Goal: Purchase product/service

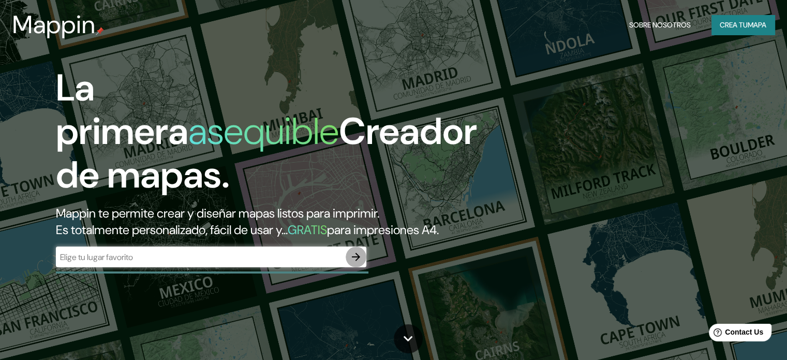
click at [359, 263] on icon "button" at bounding box center [356, 257] width 12 height 12
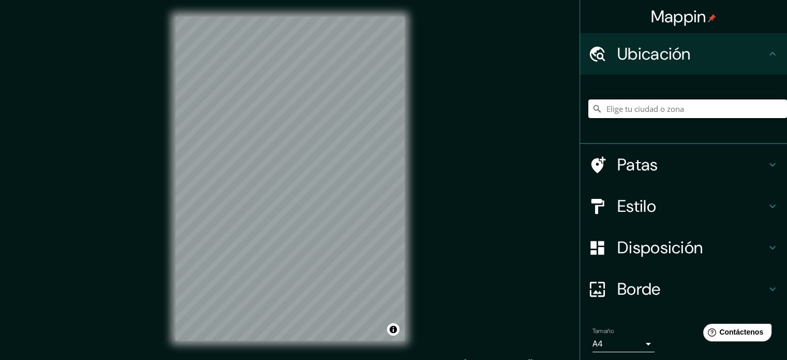
click at [658, 110] on input "Elige tu ciudad o zona" at bounding box center [688, 108] width 199 height 19
click at [658, 109] on input "Pasaje [GEOGRAPHIC_DATA], [GEOGRAPHIC_DATA], [GEOGRAPHIC_DATA][PERSON_NAME] 791…" at bounding box center [688, 108] width 199 height 19
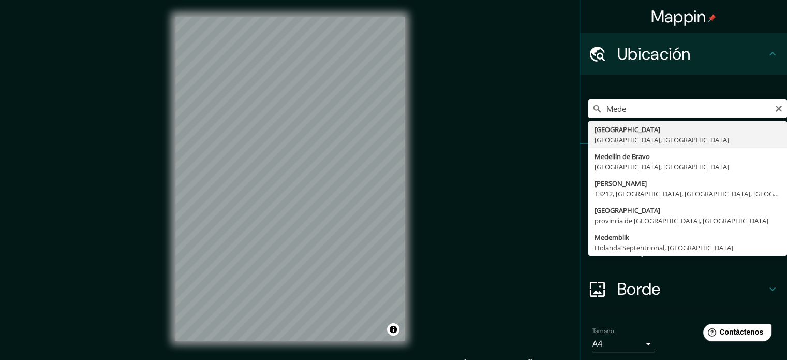
type input "[GEOGRAPHIC_DATA], [GEOGRAPHIC_DATA], [GEOGRAPHIC_DATA]"
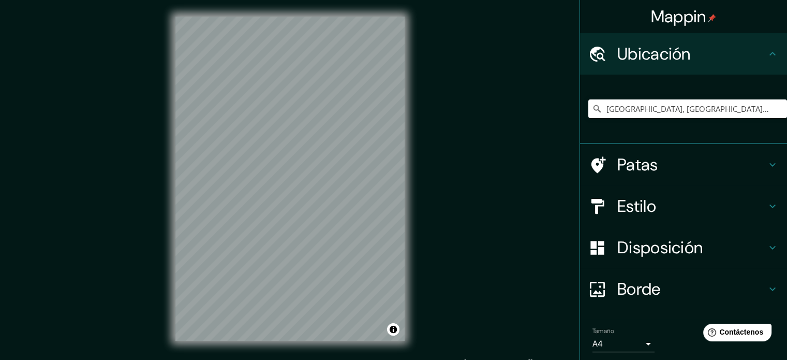
click at [660, 208] on h4 "Estilo" at bounding box center [692, 206] width 149 height 21
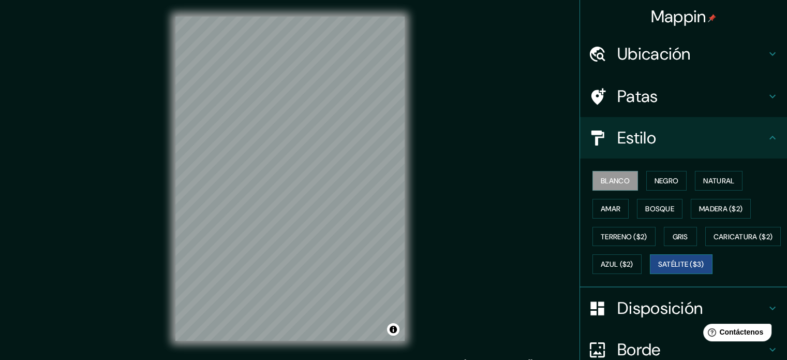
click at [650, 274] on button "Satélite ($3)" at bounding box center [681, 264] width 63 height 20
click at [609, 244] on button "Terreno ($2)" at bounding box center [624, 237] width 63 height 20
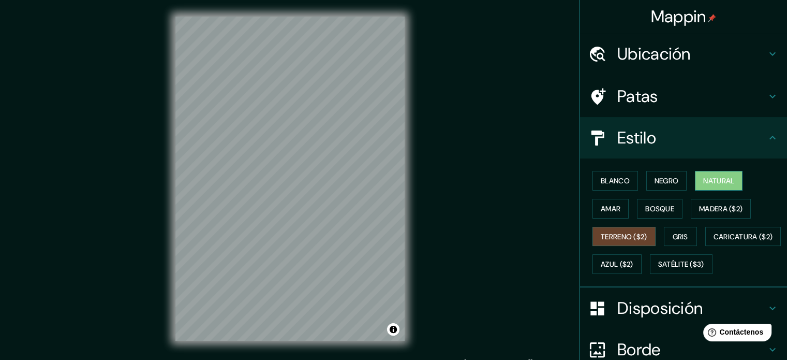
click at [704, 180] on font "Natural" at bounding box center [719, 180] width 31 height 9
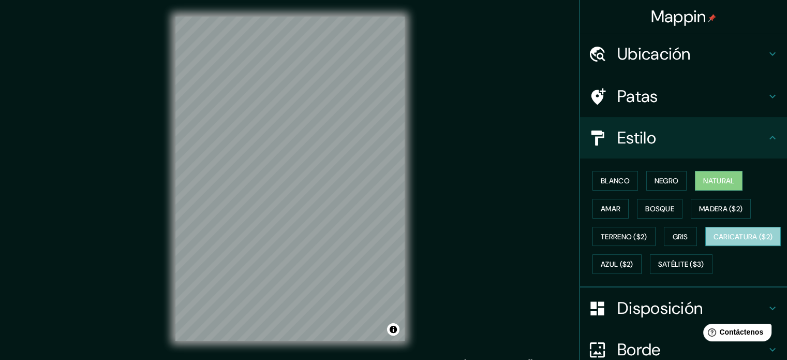
click at [714, 241] on font "Caricatura ($2)" at bounding box center [744, 236] width 60 height 9
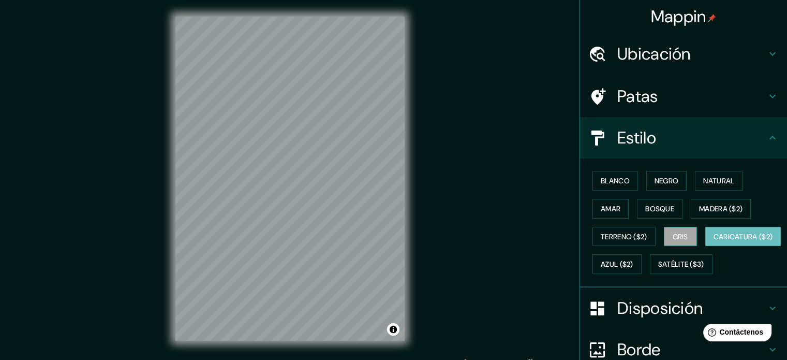
click at [676, 242] on font "Gris" at bounding box center [681, 236] width 16 height 13
click at [714, 241] on font "Caricatura ($2)" at bounding box center [744, 236] width 60 height 9
click at [617, 201] on button "Amar" at bounding box center [611, 209] width 36 height 20
